Goal: Task Accomplishment & Management: Manage account settings

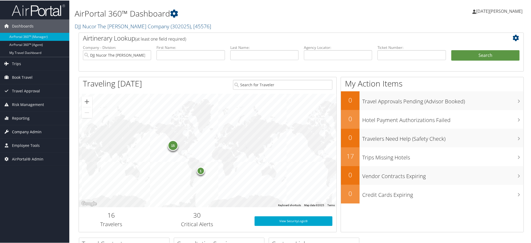
click at [22, 133] on span "Company Admin" at bounding box center [27, 131] width 30 height 13
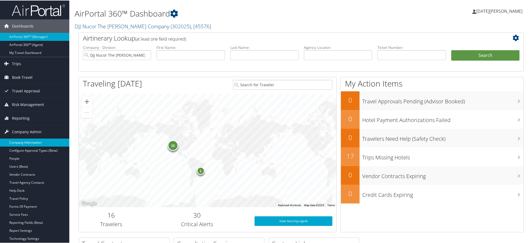
click at [22, 142] on link "Company Information" at bounding box center [34, 142] width 69 height 8
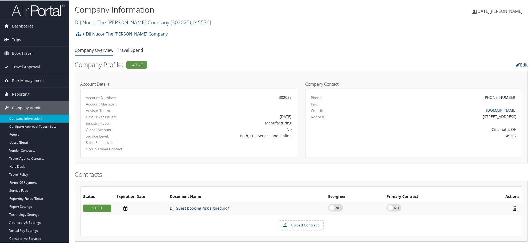
click at [275, 138] on div "Both, Full Service and Online" at bounding box center [224, 135] width 135 height 6
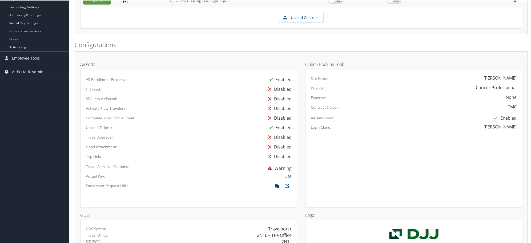
scroll to position [267, 0]
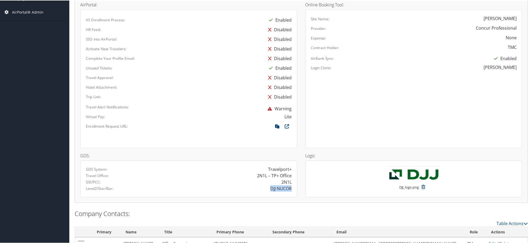
drag, startPoint x: 269, startPoint y: 187, endPoint x: 290, endPoint y: 187, distance: 21.1
click at [290, 187] on div "DJJ NUCOR" at bounding box center [280, 188] width 21 height 6
copy div "DJJ NUCOR"
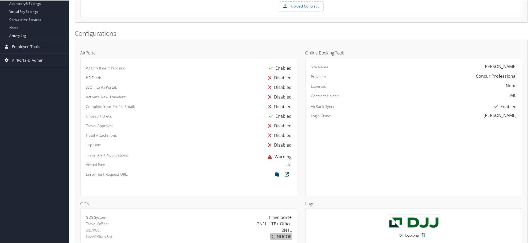
scroll to position [283, 0]
